Goal: Find specific page/section: Find specific page/section

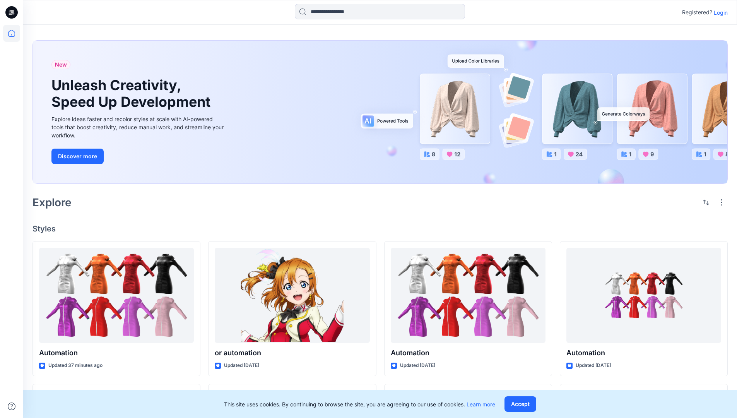
click at [719, 12] on p "Login" at bounding box center [721, 13] width 14 height 8
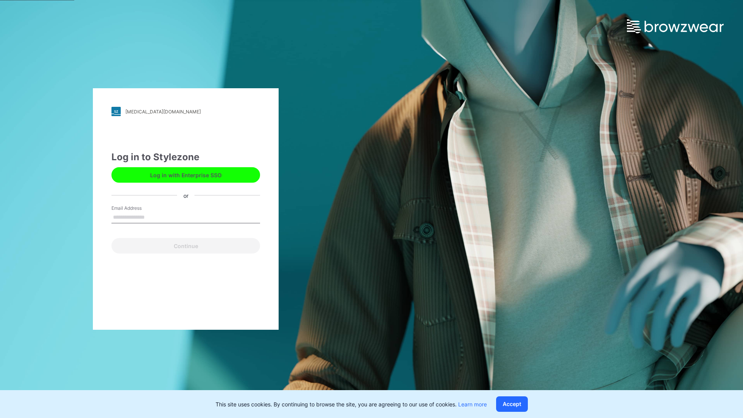
click at [153, 217] on input "Email Address" at bounding box center [185, 218] width 149 height 12
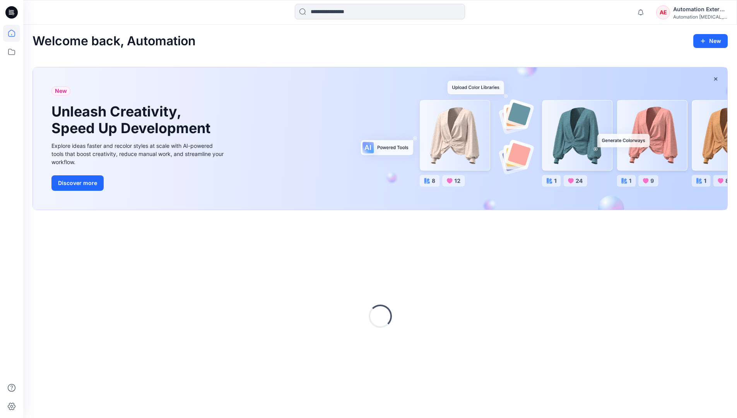
click at [15, 33] on icon at bounding box center [11, 33] width 7 height 7
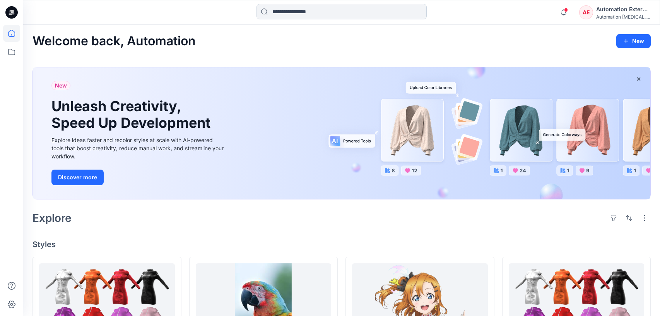
click at [302, 15] on input at bounding box center [342, 11] width 170 height 15
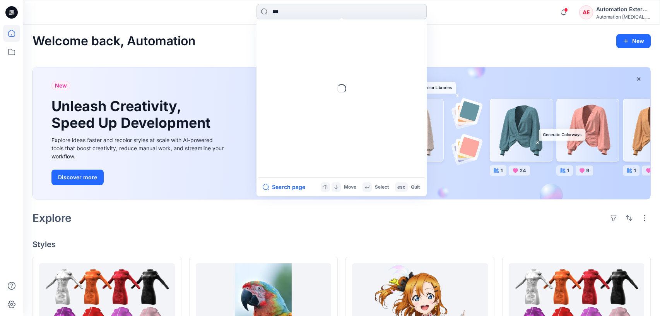
type input "****"
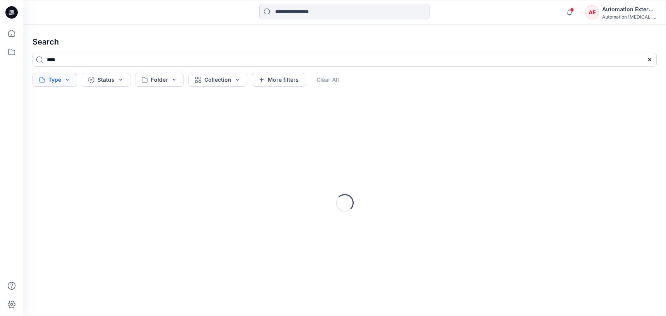
click at [58, 81] on button "Type" at bounding box center [55, 80] width 44 height 14
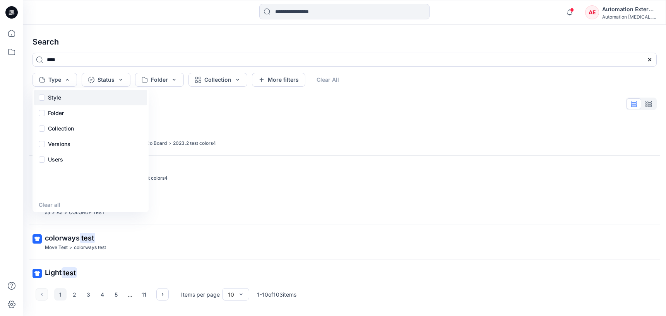
click at [57, 100] on p "Style" at bounding box center [54, 97] width 13 height 9
click at [66, 115] on div "Folder" at bounding box center [90, 112] width 113 height 15
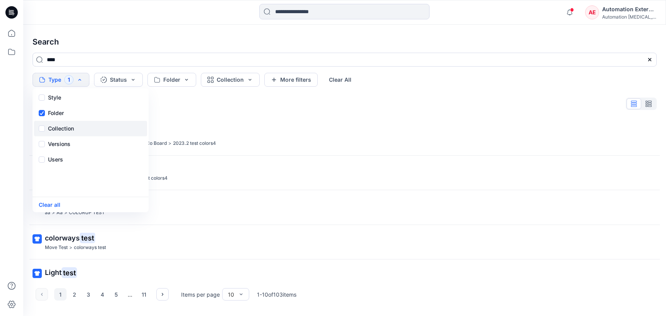
click at [67, 125] on p "Collection" at bounding box center [61, 128] width 26 height 9
click at [69, 142] on p "Versions" at bounding box center [59, 143] width 22 height 9
click at [63, 163] on div "Users" at bounding box center [90, 159] width 113 height 15
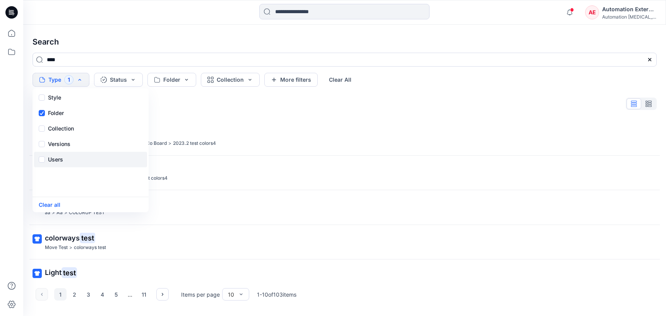
click at [63, 163] on div "Users" at bounding box center [90, 159] width 113 height 15
click at [124, 83] on button "Status" at bounding box center [118, 80] width 49 height 14
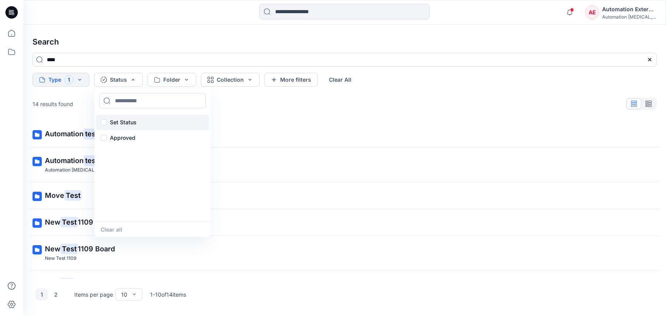
click at [125, 120] on p "Set Status" at bounding box center [123, 122] width 27 height 9
click at [130, 101] on input at bounding box center [152, 100] width 107 height 15
type input "**********"
click at [123, 121] on p "Set Status" at bounding box center [123, 122] width 27 height 9
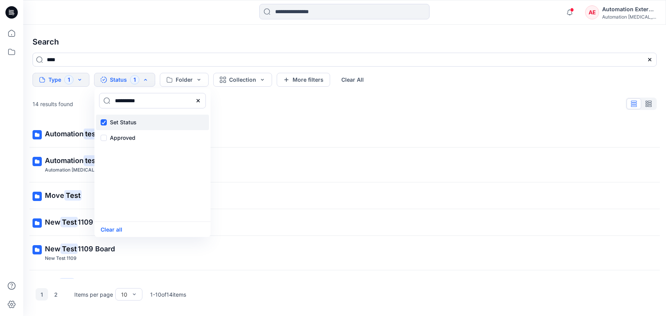
click at [123, 121] on p "Set Status" at bounding box center [123, 122] width 27 height 9
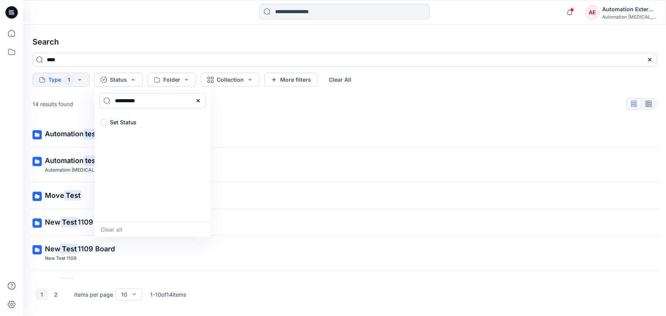
click at [200, 102] on icon at bounding box center [198, 101] width 6 height 6
click at [168, 103] on input at bounding box center [152, 100] width 107 height 15
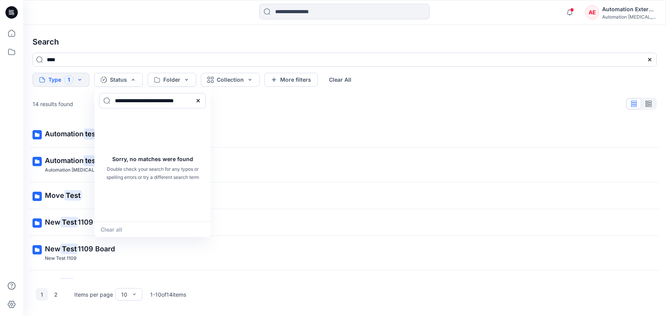
type input "**********"
click at [120, 227] on div "Clear all" at bounding box center [152, 228] width 116 height 15
click at [200, 101] on icon at bounding box center [198, 101] width 6 height 6
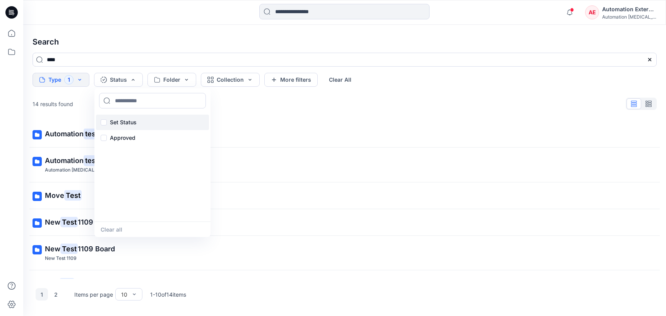
click at [126, 121] on p "Set Status" at bounding box center [123, 122] width 27 height 9
click at [119, 230] on button "Clear all" at bounding box center [112, 229] width 22 height 9
click at [178, 80] on button "Folder" at bounding box center [171, 80] width 49 height 14
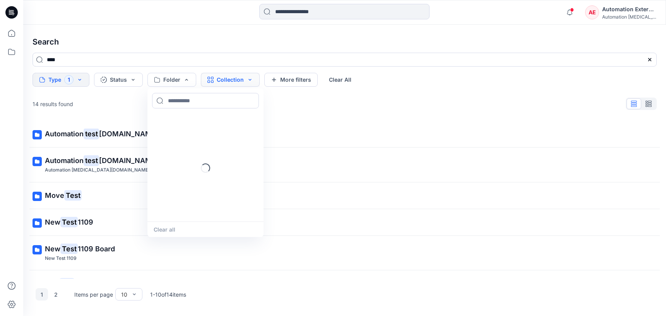
click at [221, 82] on button "Collection" at bounding box center [230, 80] width 59 height 14
click at [308, 78] on button "More filters" at bounding box center [290, 80] width 53 height 14
click at [338, 78] on button "Metadata" at bounding box center [358, 80] width 56 height 14
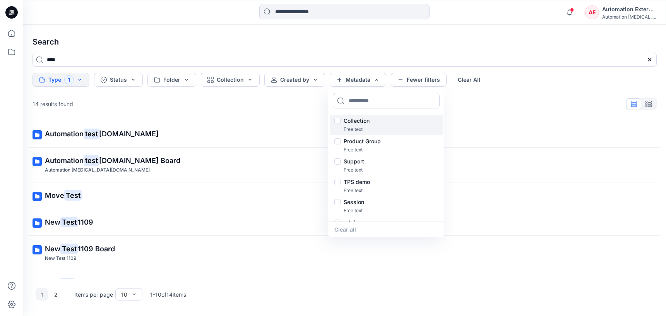
click at [359, 121] on p "Collection" at bounding box center [357, 120] width 26 height 9
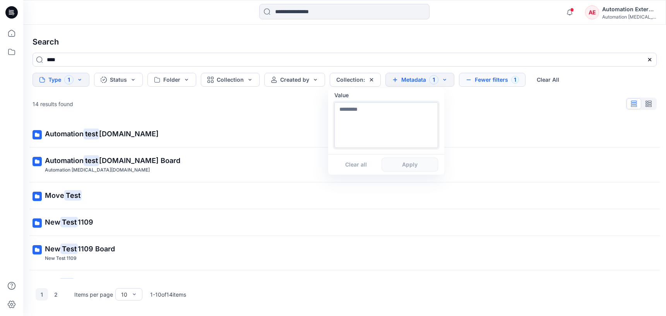
click at [359, 134] on textarea at bounding box center [386, 125] width 104 height 46
type textarea "**********"
click at [409, 169] on button "Apply" at bounding box center [410, 164] width 56 height 14
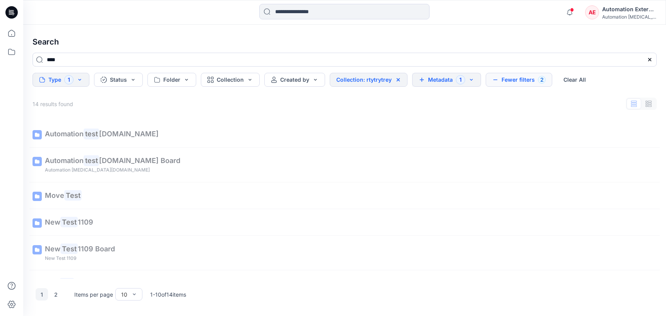
click at [444, 81] on button "Metadata 1" at bounding box center [446, 80] width 69 height 14
click at [516, 77] on button "Fewer filters 2" at bounding box center [519, 80] width 67 height 14
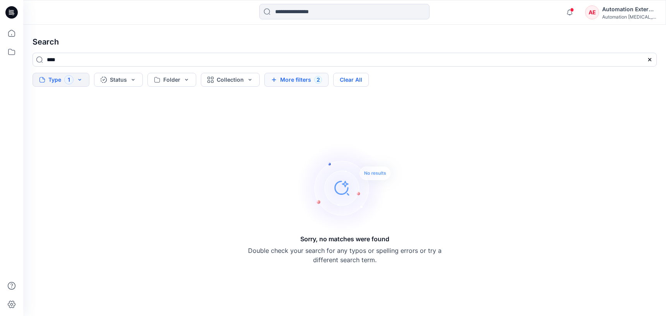
click at [363, 81] on button "Clear All" at bounding box center [351, 80] width 36 height 14
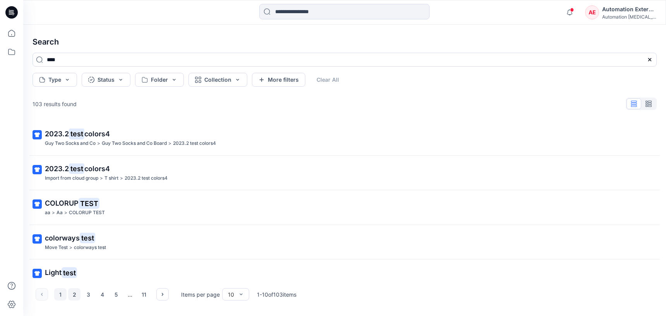
click at [72, 295] on button "2" at bounding box center [74, 294] width 12 height 12
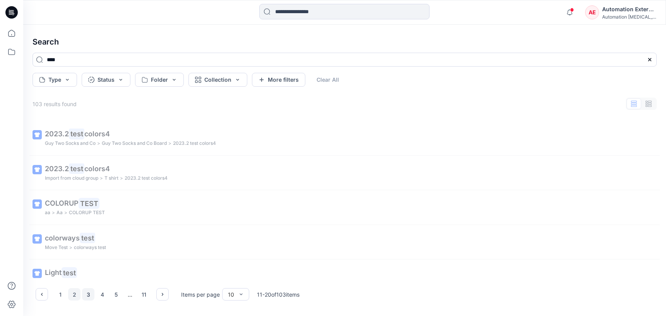
click at [90, 295] on button "3" at bounding box center [88, 294] width 12 height 12
click at [162, 294] on icon "button" at bounding box center [162, 294] width 6 height 6
click at [47, 294] on button "button" at bounding box center [42, 294] width 12 height 12
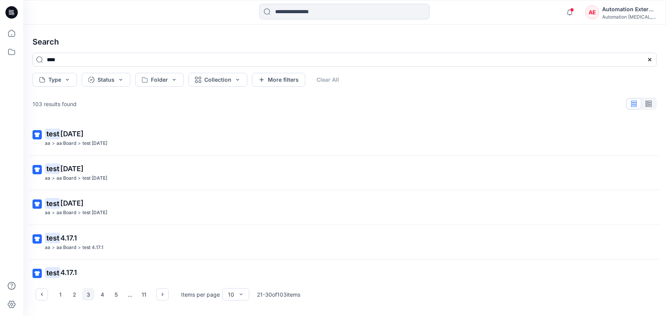
click at [630, 12] on div "Automation External" at bounding box center [629, 9] width 54 height 9
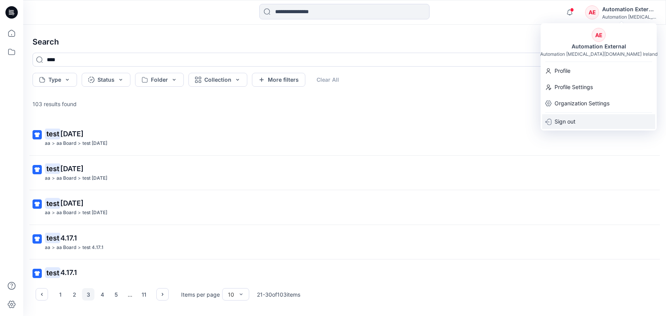
click at [580, 120] on div "Sign out" at bounding box center [598, 121] width 113 height 15
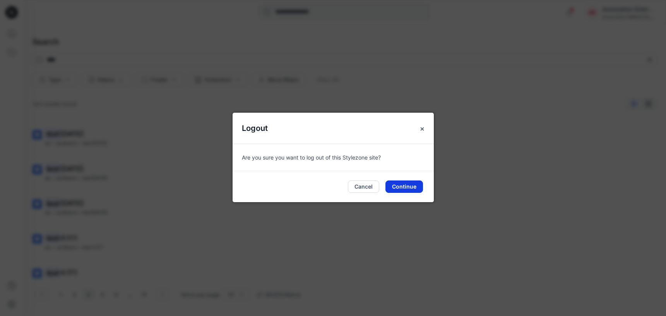
click at [409, 183] on button "Continue" at bounding box center [404, 186] width 38 height 12
